Goal: Find specific page/section: Find specific page/section

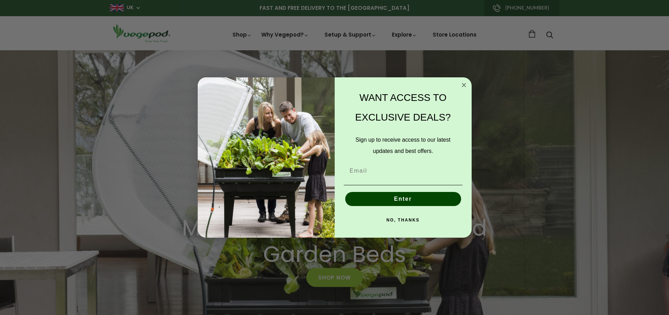
click at [412, 218] on button "NO, THANKS" at bounding box center [403, 220] width 119 height 14
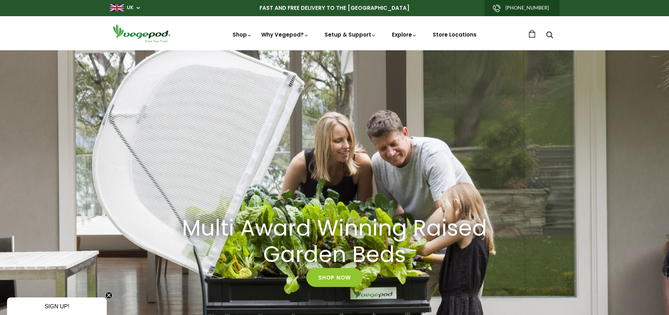
scroll to position [0, 323]
click at [131, 6] on link "UK" at bounding box center [130, 7] width 7 height 7
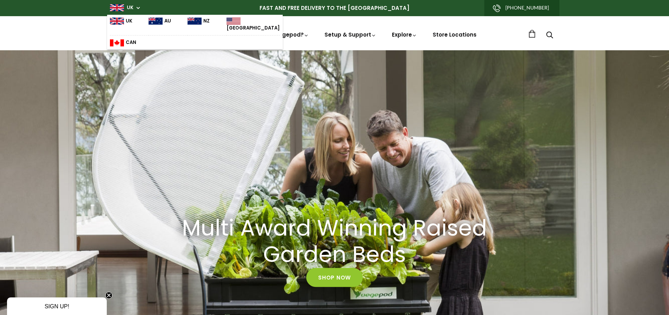
scroll to position [0, 484]
click at [178, 6] on p "FAST AND FREE DELIVERY TO THE [GEOGRAPHIC_DATA]" at bounding box center [334, 8] width 449 height 16
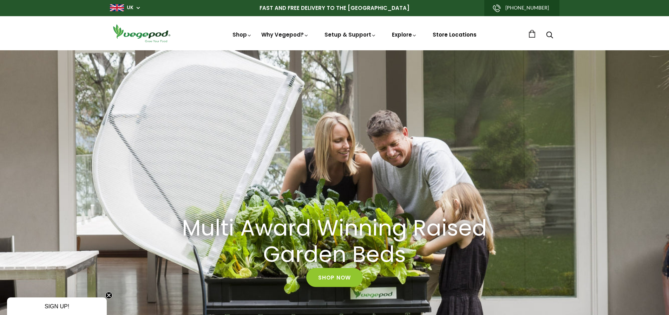
scroll to position [0, 646]
click at [464, 33] on link "Store Locations" at bounding box center [455, 34] width 44 height 7
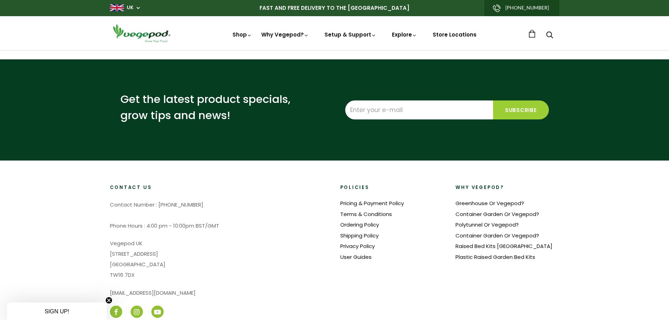
select select "m"
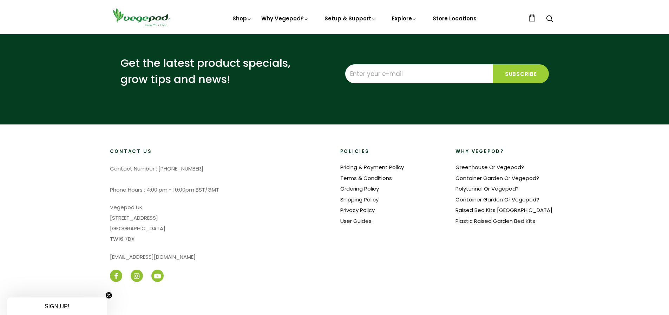
scroll to position [0, 807]
